Goal: Information Seeking & Learning: Learn about a topic

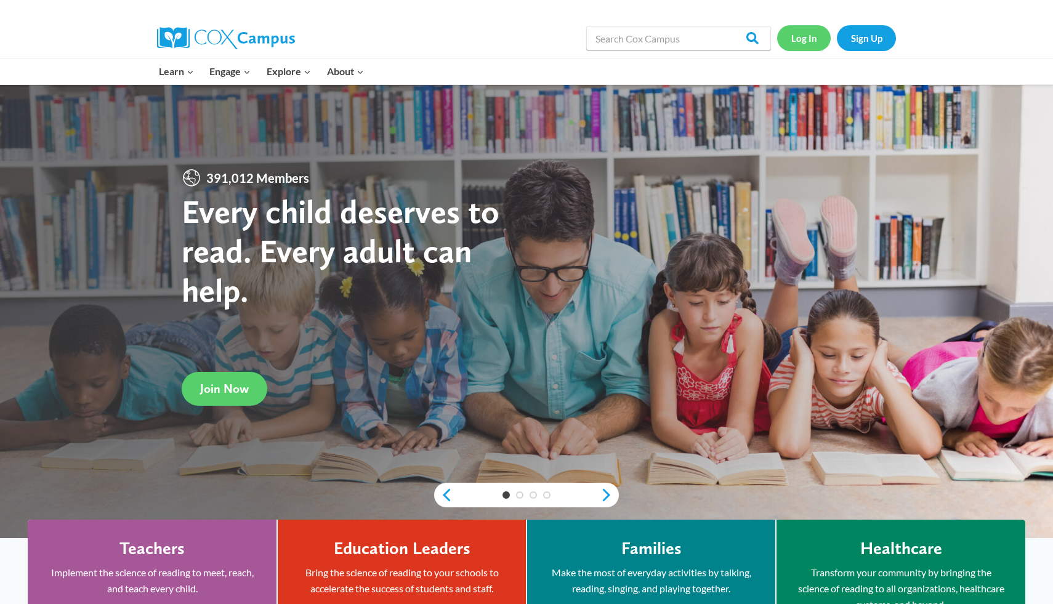
click at [805, 46] on link "Log In" at bounding box center [804, 37] width 54 height 25
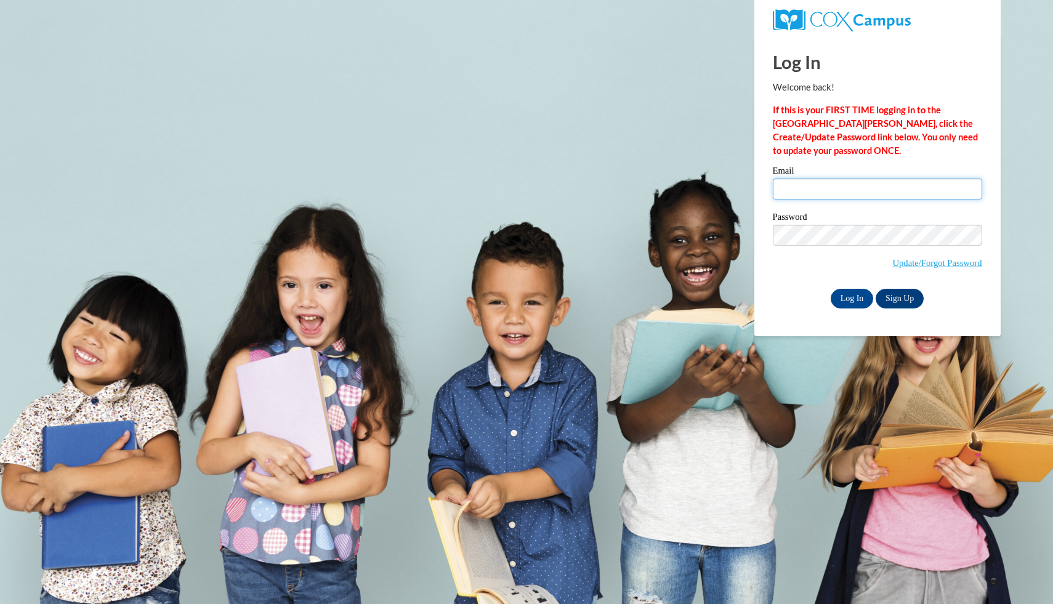
click at [931, 190] on input "Email" at bounding box center [877, 189] width 209 height 21
type input "marcellis.mcqueen@morehouse.edu"
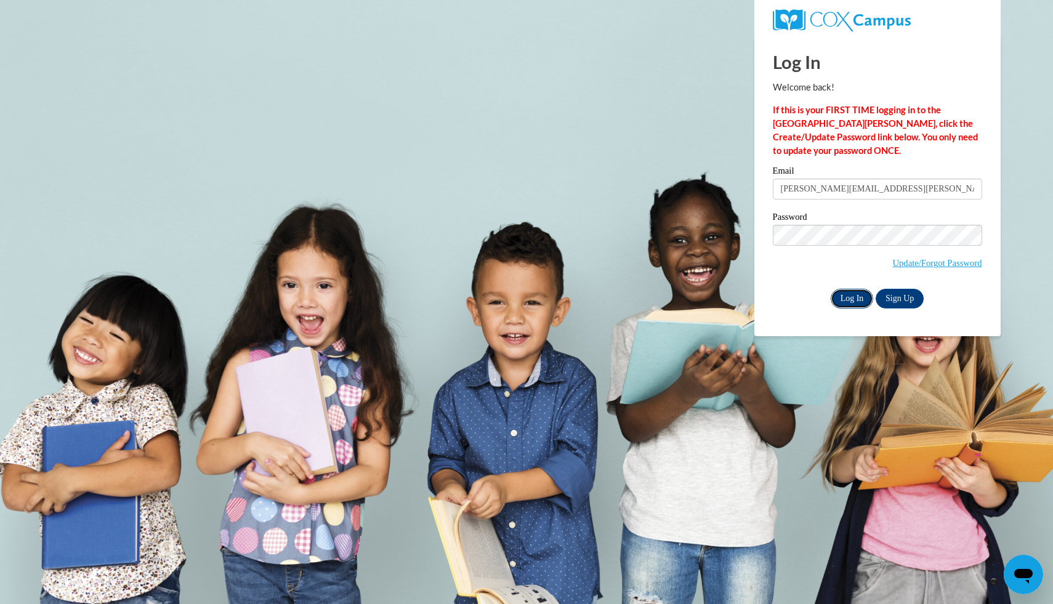
click at [843, 289] on input "Log In" at bounding box center [851, 299] width 43 height 20
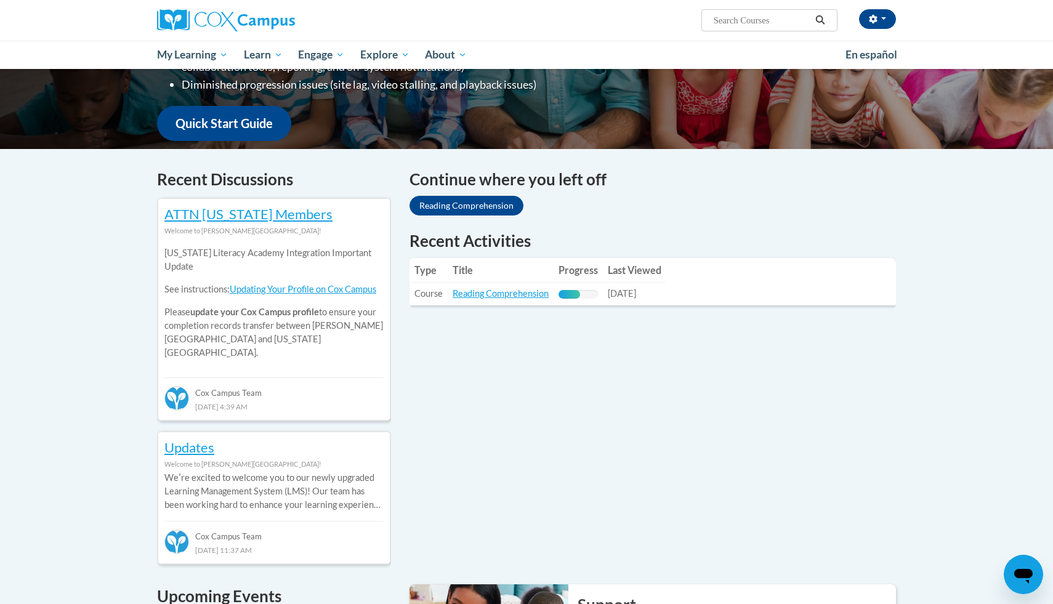
scroll to position [335, 0]
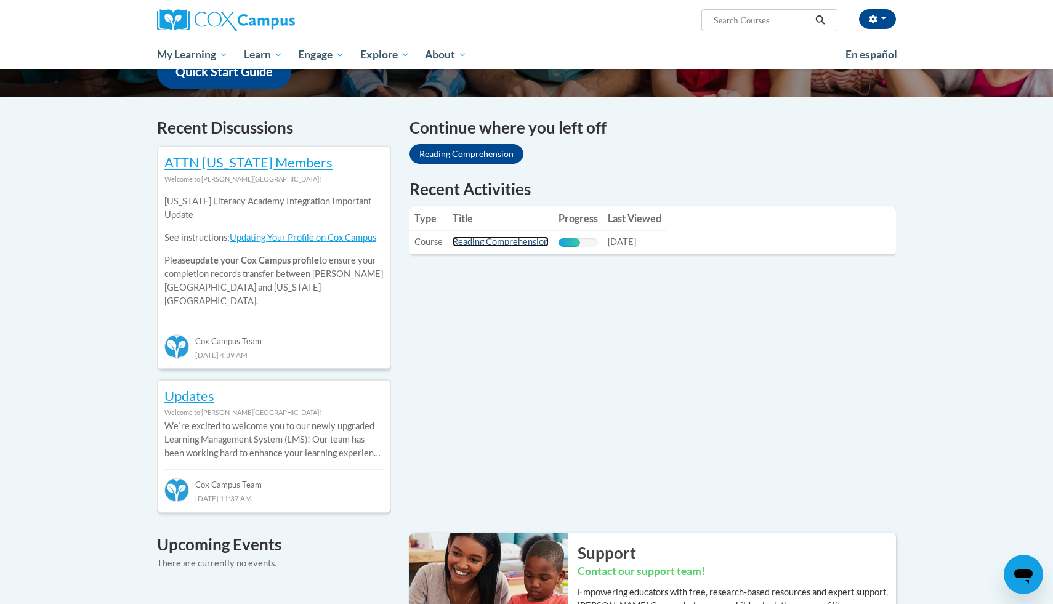
click at [485, 243] on link "Reading Comprehension" at bounding box center [500, 241] width 96 height 10
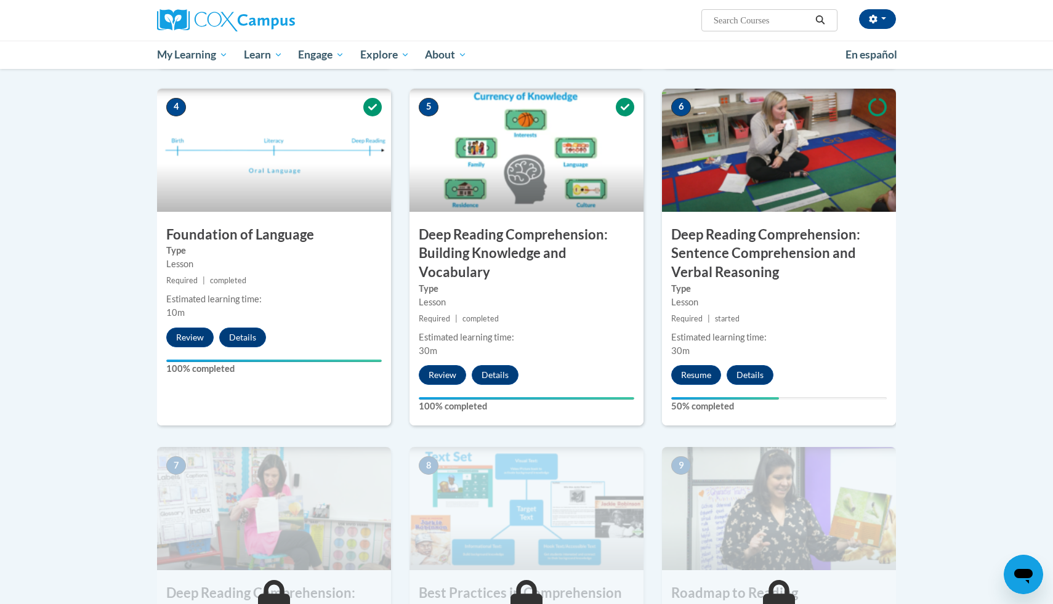
scroll to position [577, 0]
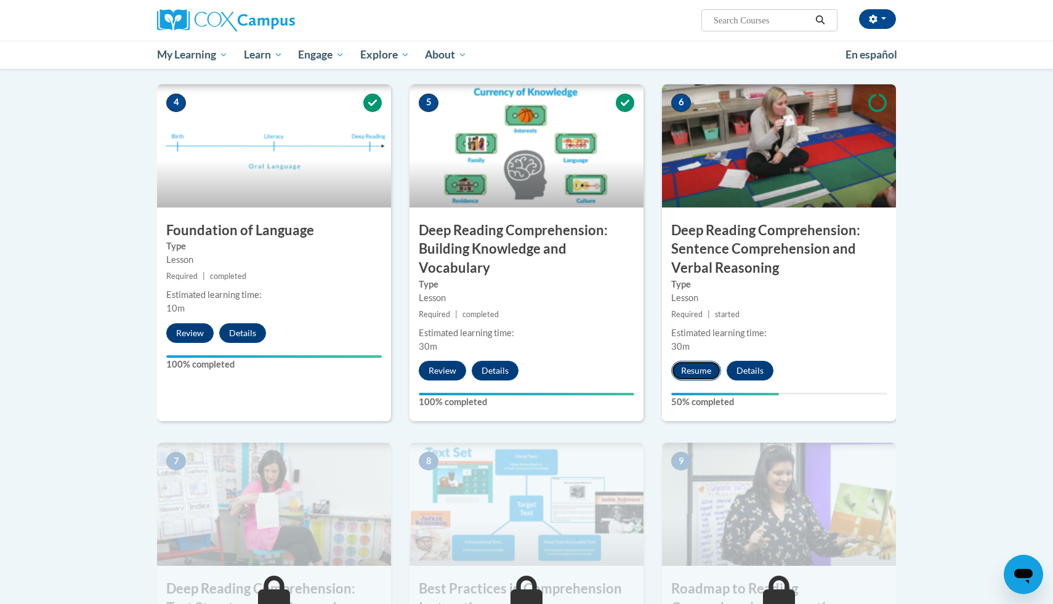
click at [688, 363] on button "Resume" at bounding box center [696, 371] width 50 height 20
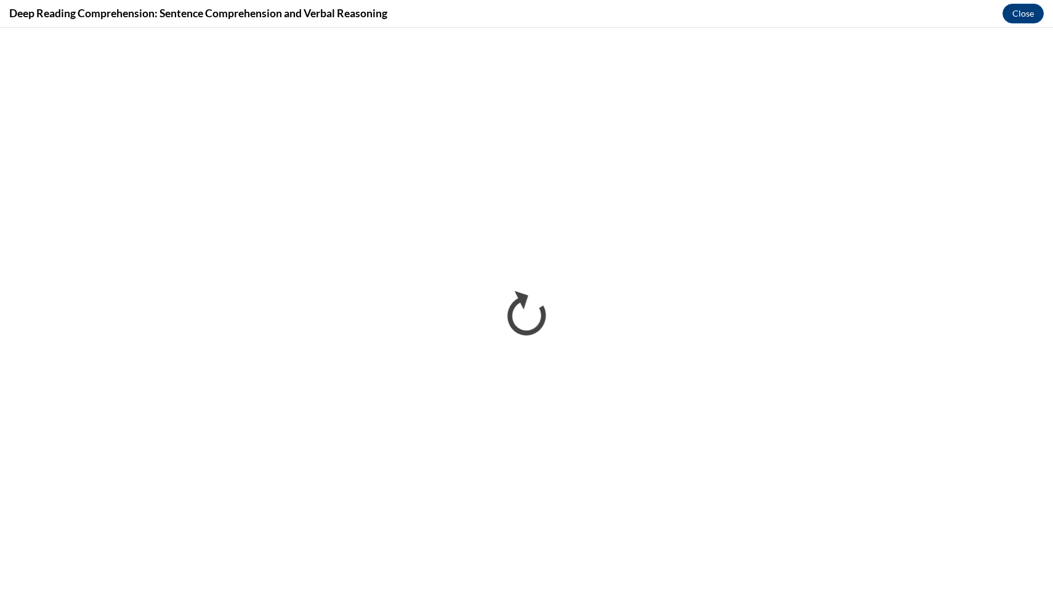
scroll to position [0, 0]
